Goal: Check status: Check status

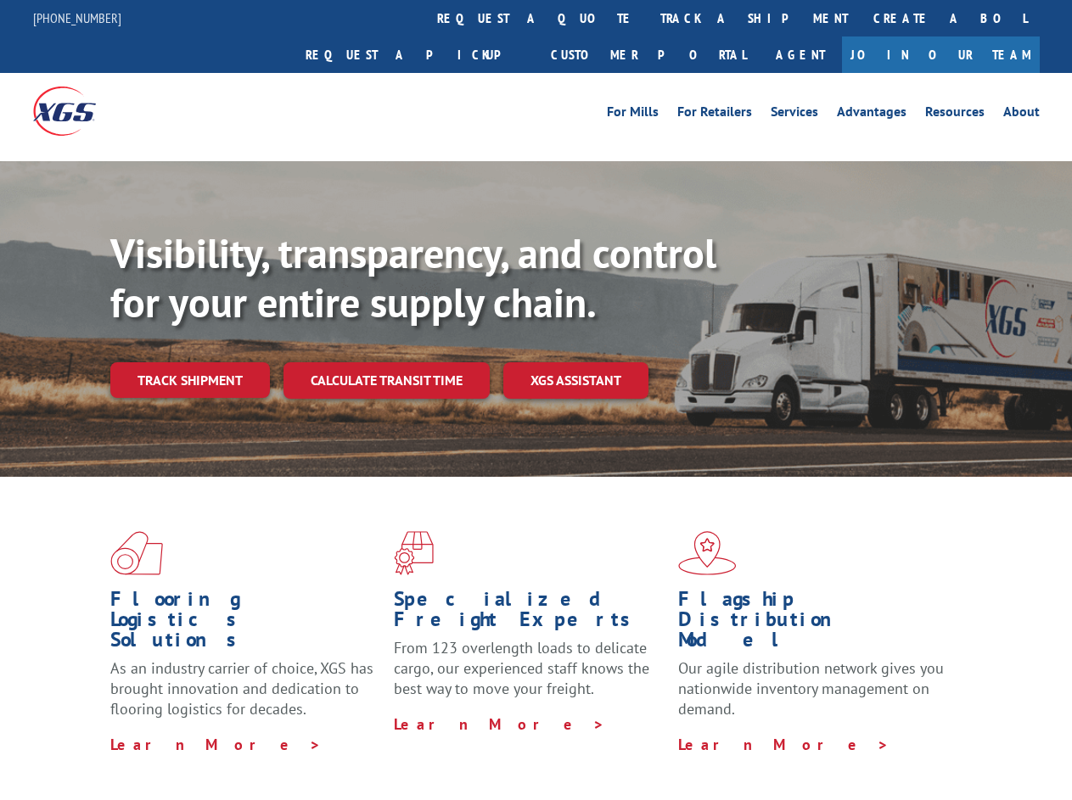
click at [536, 400] on div "Visibility, transparency, and control for your entire supply chain. Track shipm…" at bounding box center [591, 347] width 962 height 237
click at [648, 18] on link "track a shipment" at bounding box center [754, 18] width 213 height 37
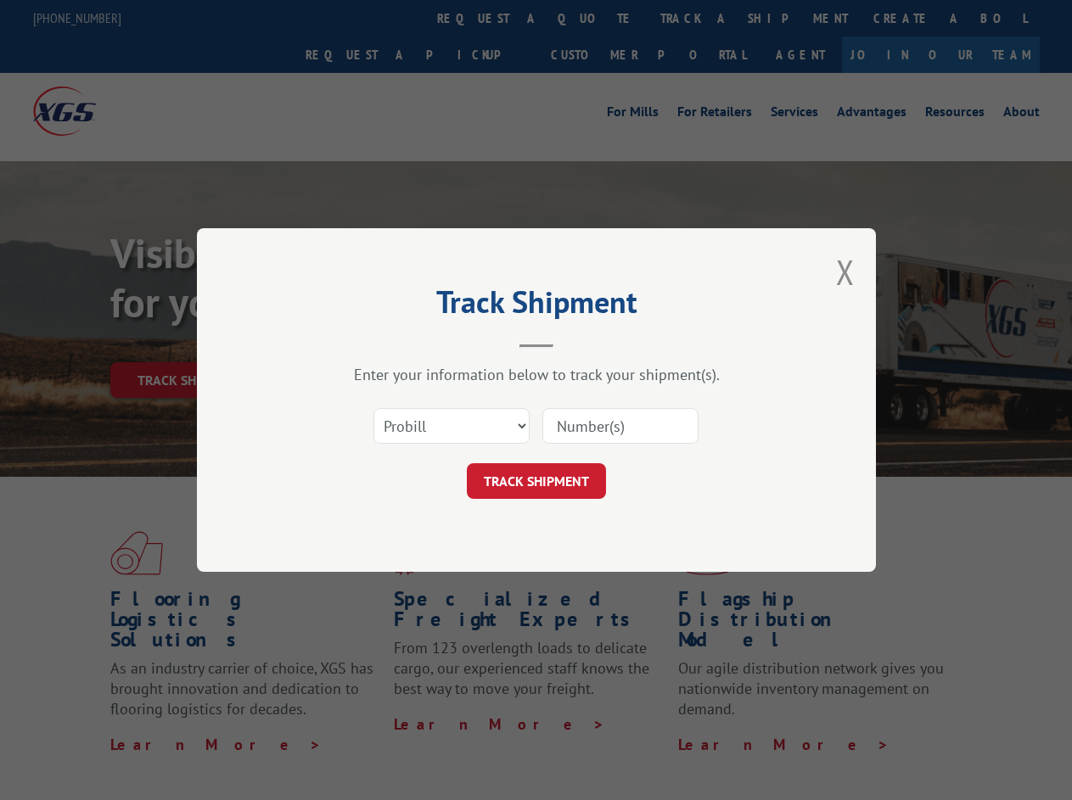
click at [593, 18] on div "Track Shipment Enter your information below to track your shipment(s). Select c…" at bounding box center [536, 400] width 1072 height 800
click at [699, 18] on div "Track Shipment Enter your information below to track your shipment(s). Select c…" at bounding box center [536, 400] width 1072 height 800
click at [189, 343] on div "Track Shipment Enter your information below to track your shipment(s). Select c…" at bounding box center [536, 400] width 1072 height 800
click at [385, 343] on header "Track Shipment" at bounding box center [536, 319] width 509 height 58
click at [576, 343] on header "Track Shipment" at bounding box center [536, 319] width 509 height 58
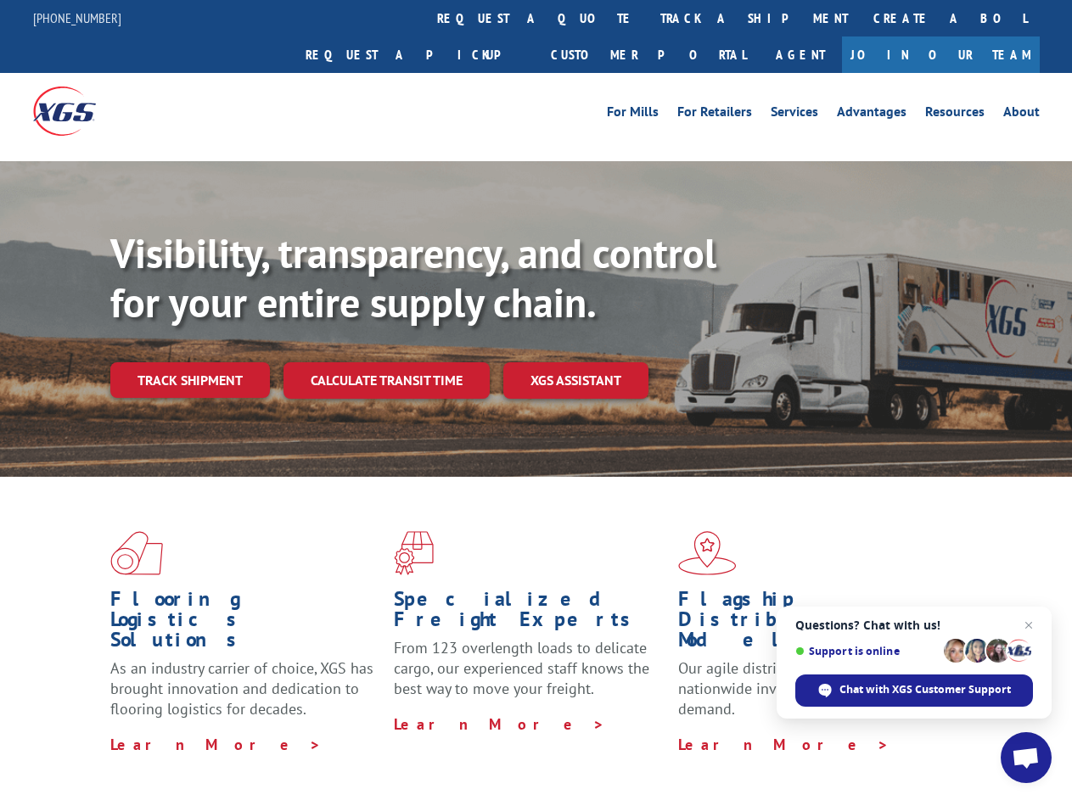
click at [536, 400] on div "Visibility, transparency, and control for your entire supply chain. Track shipm…" at bounding box center [591, 347] width 962 height 237
click at [648, 18] on link "track a shipment" at bounding box center [754, 18] width 213 height 37
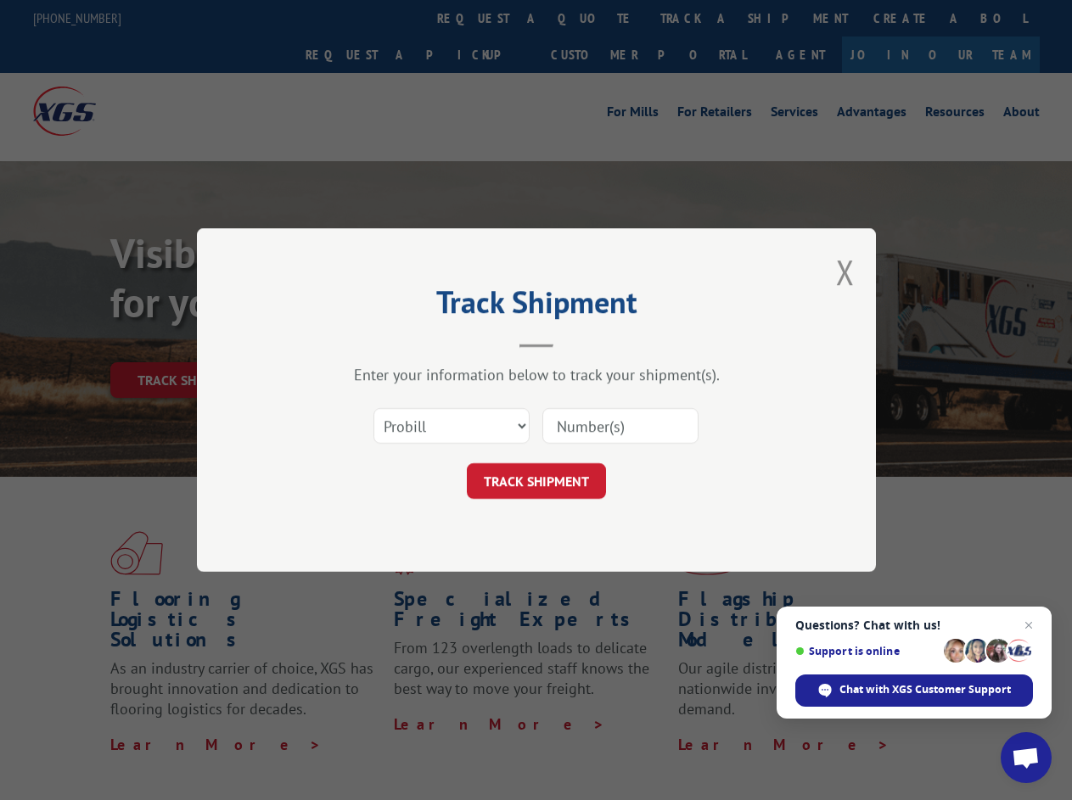
click at [593, 18] on div "Track Shipment Enter your information below to track your shipment(s). Select c…" at bounding box center [536, 400] width 1072 height 800
click at [699, 18] on div "Track Shipment Enter your information below to track your shipment(s). Select c…" at bounding box center [536, 400] width 1072 height 800
click at [189, 343] on div "Track Shipment Enter your information below to track your shipment(s). Select c…" at bounding box center [536, 400] width 1072 height 800
click at [385, 343] on header "Track Shipment" at bounding box center [536, 319] width 509 height 58
click at [576, 343] on header "Track Shipment" at bounding box center [536, 319] width 509 height 58
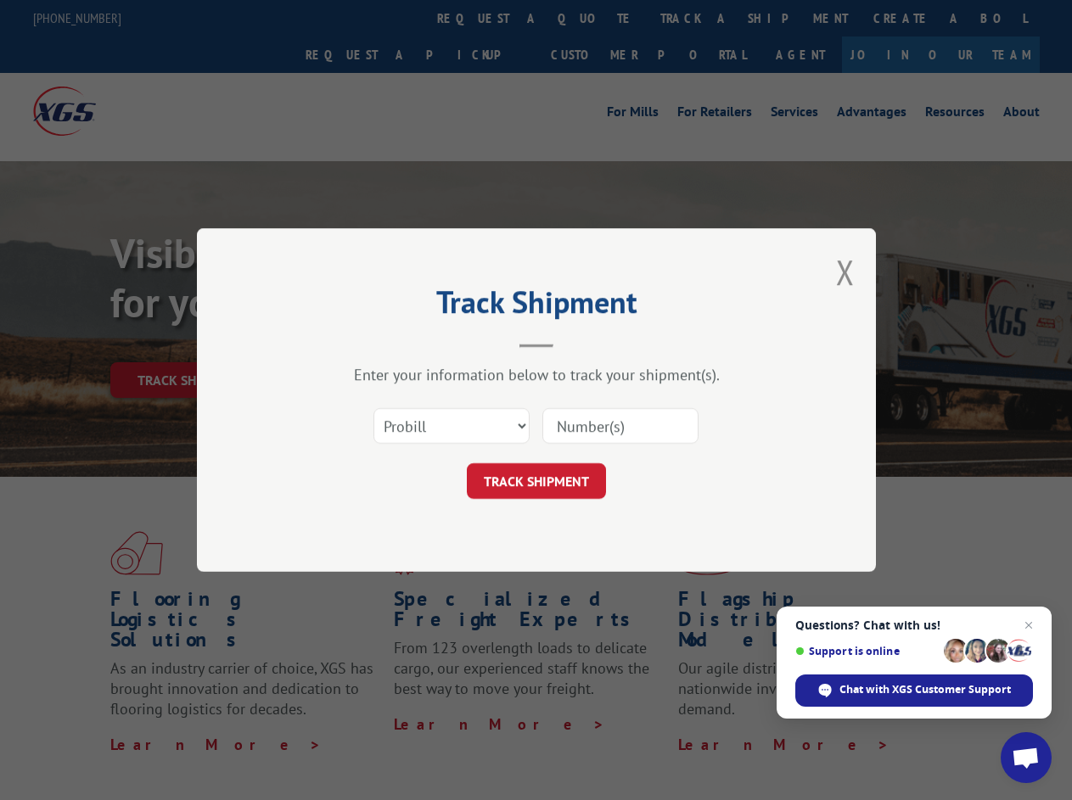
click at [1026, 758] on span "Open chat" at bounding box center [1026, 760] width 28 height 24
